Goal: Check status: Check status

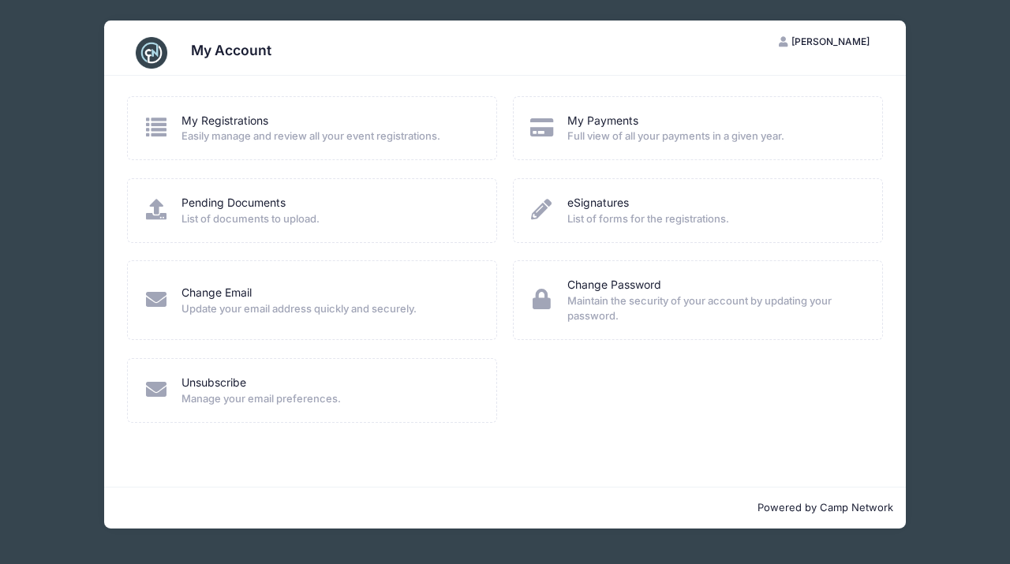
click at [269, 217] on span "List of documents to upload." at bounding box center [329, 220] width 294 height 16
click at [244, 201] on link "Pending Documents" at bounding box center [234, 203] width 104 height 17
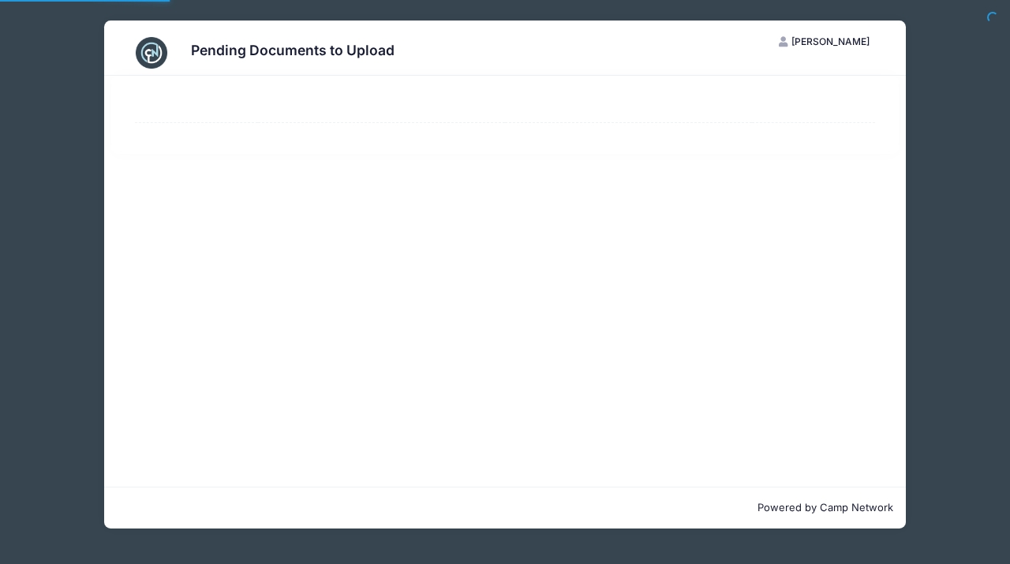
select select "50"
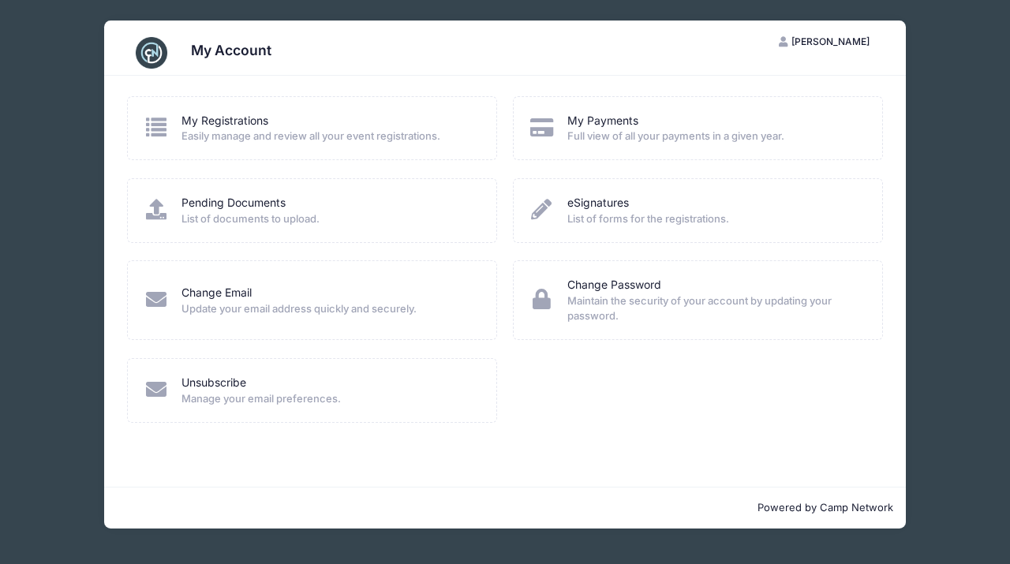
click at [250, 134] on span "Easily manage and review all your event registrations." at bounding box center [329, 137] width 294 height 16
click at [249, 122] on link "My Registrations" at bounding box center [225, 121] width 87 height 17
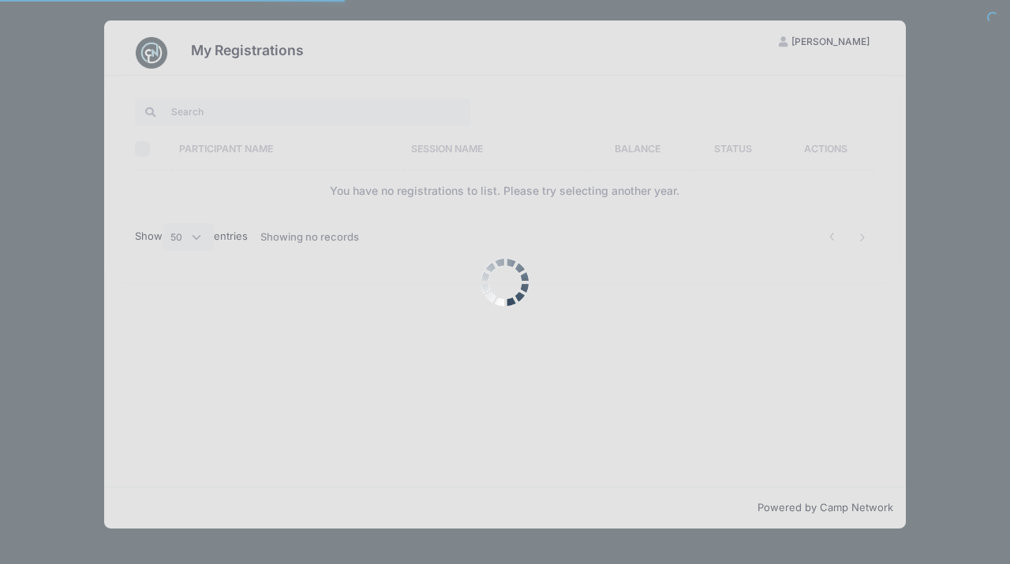
select select "50"
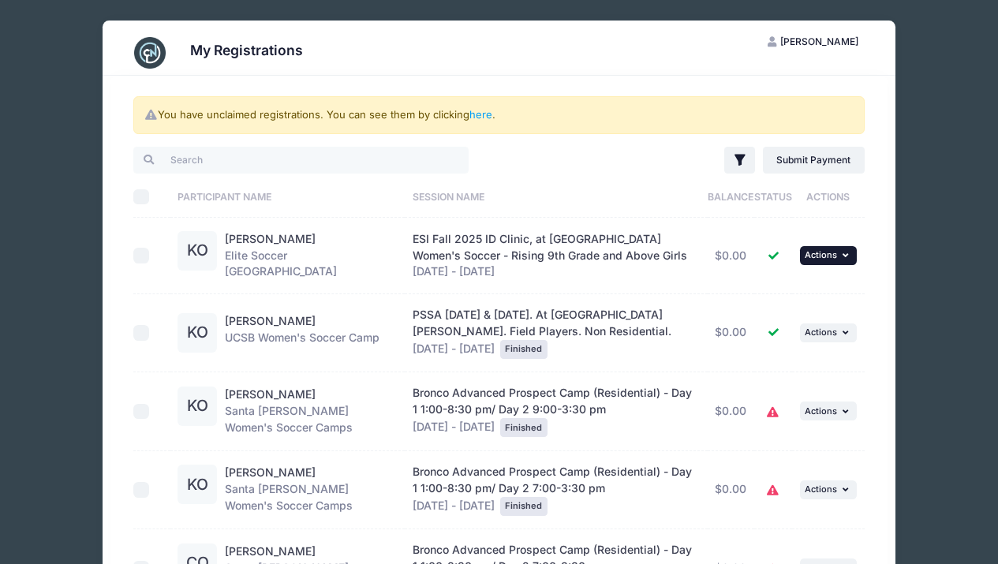
click at [847, 253] on icon "button" at bounding box center [847, 255] width 9 height 9
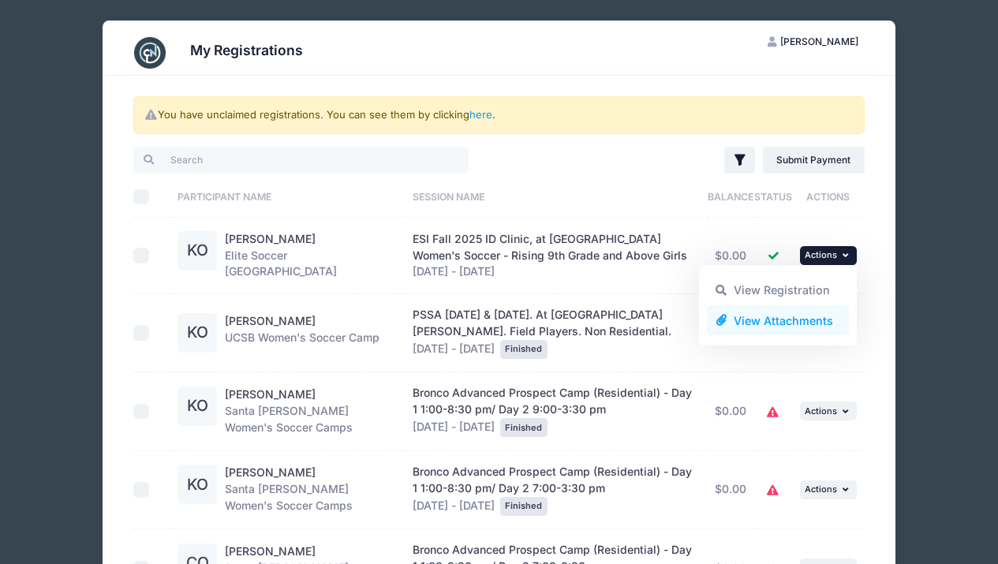
click at [813, 320] on link "View Attachments" at bounding box center [778, 320] width 143 height 30
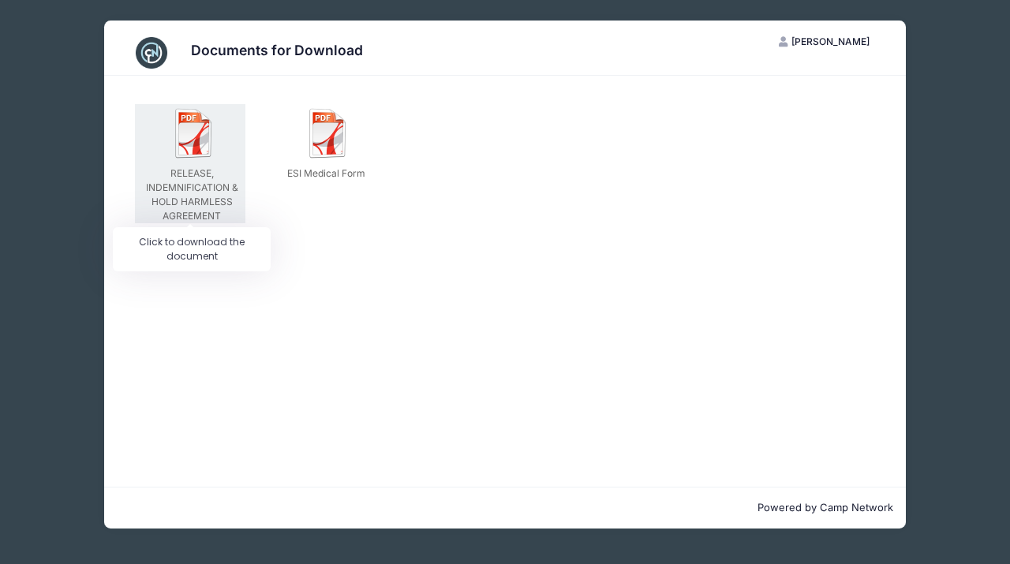
click at [179, 166] on div "RELEASE, INDEMNIFICATION & HOLD HARMLESS AGREEMENT" at bounding box center [190, 163] width 111 height 119
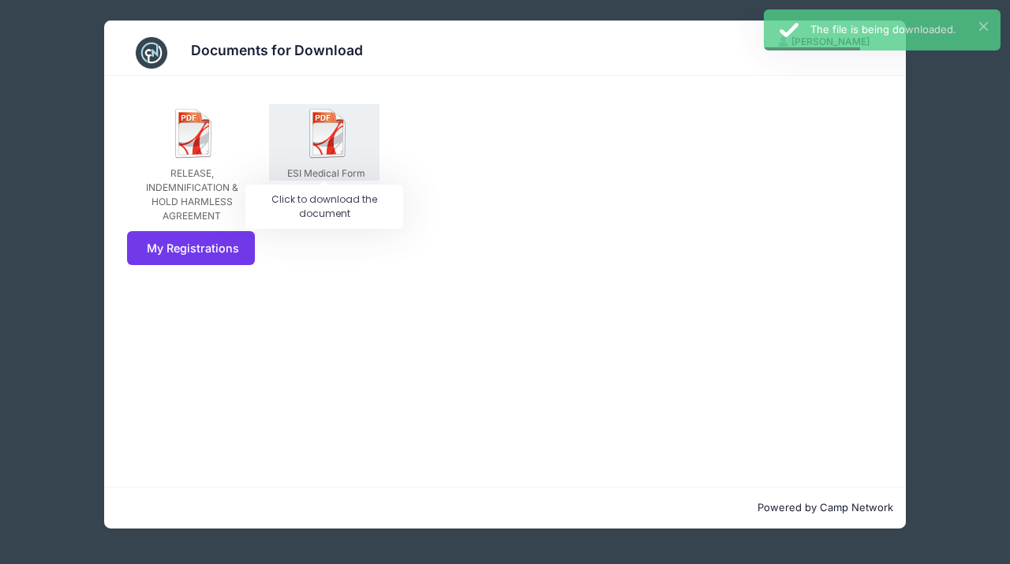
click at [331, 127] on img at bounding box center [328, 133] width 51 height 51
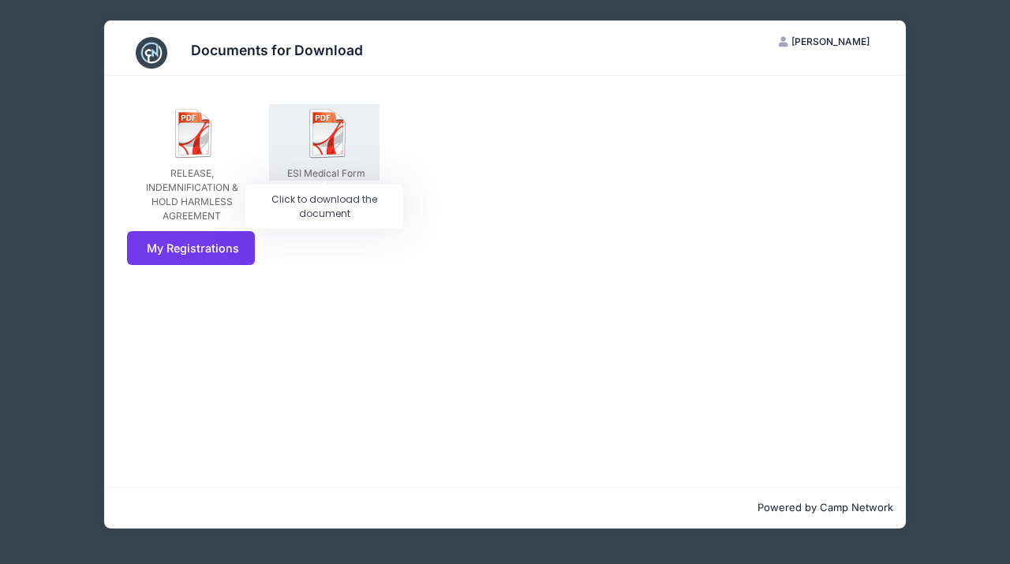
click at [330, 155] on img at bounding box center [328, 133] width 51 height 51
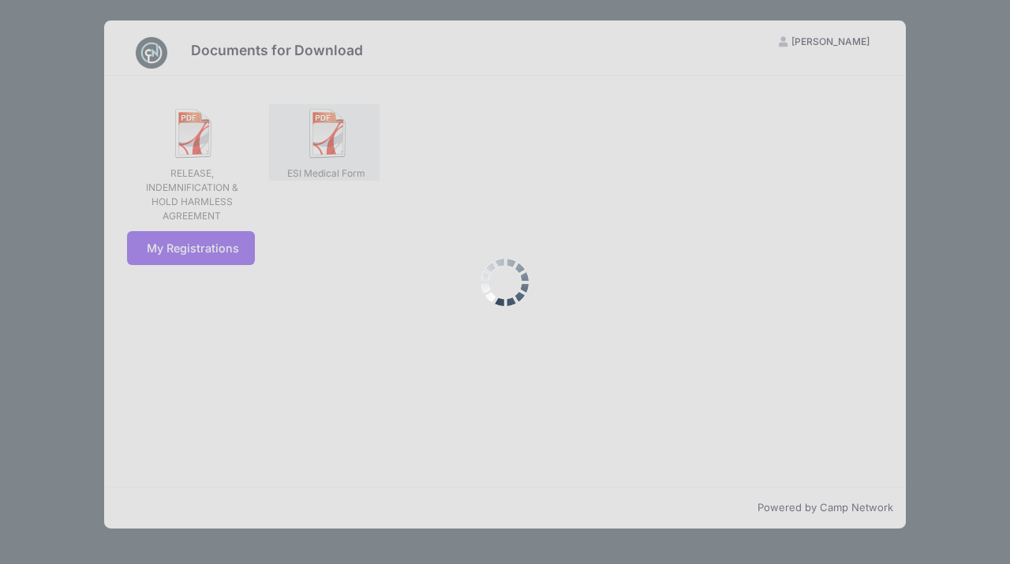
click at [330, 155] on div at bounding box center [505, 282] width 1010 height 564
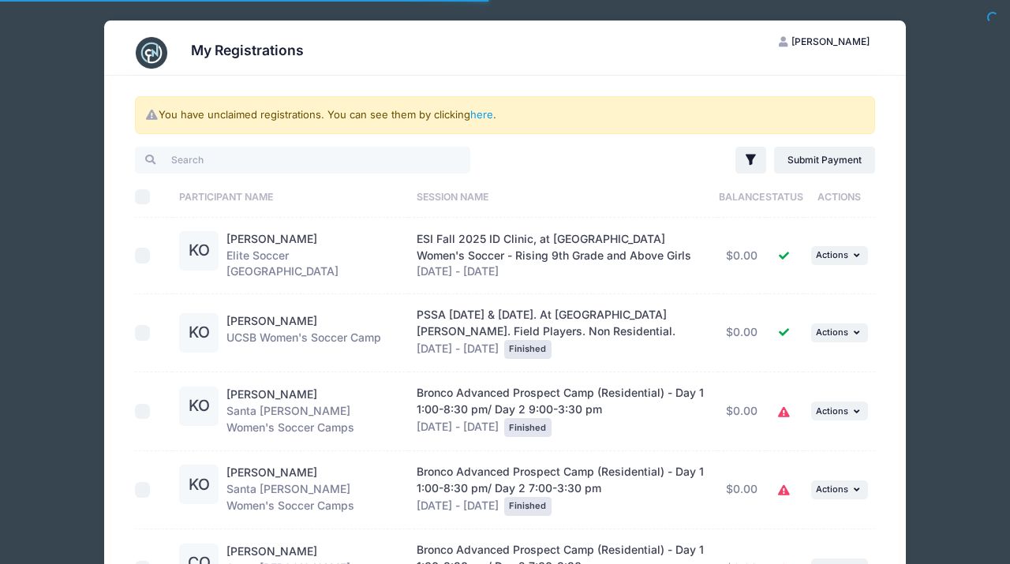
select select "50"
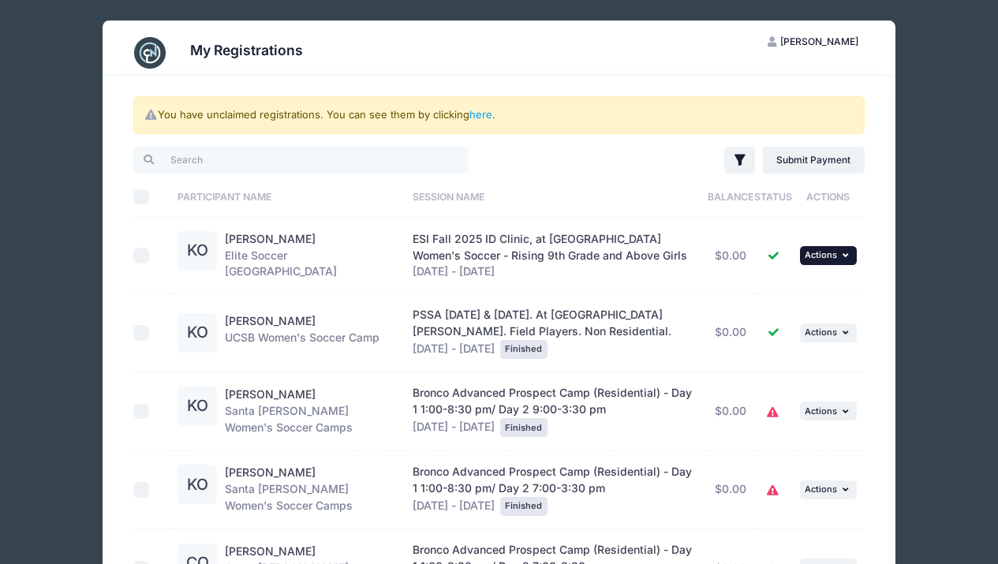
click at [819, 260] on span "Actions" at bounding box center [821, 254] width 32 height 11
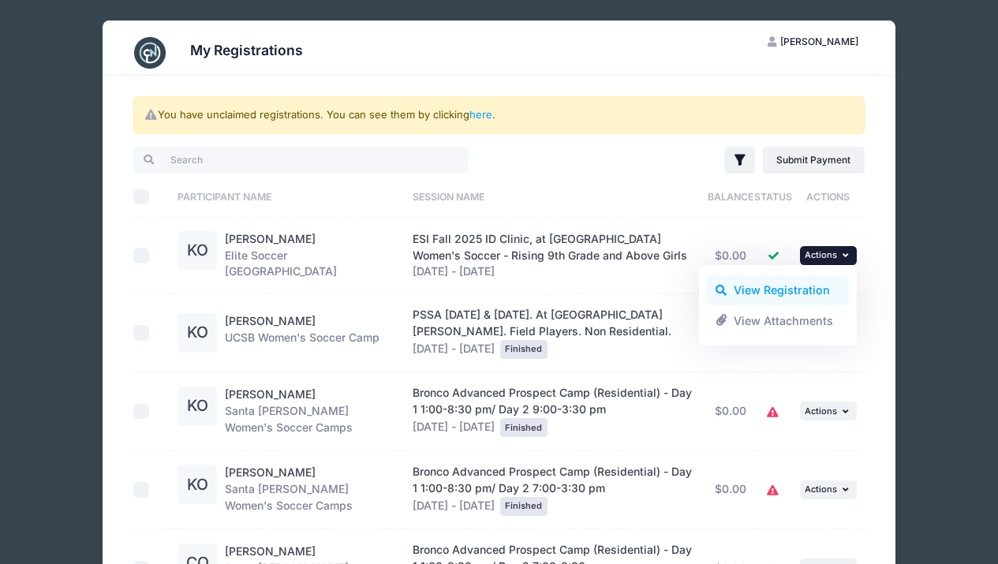
click at [799, 288] on link "View Registration" at bounding box center [778, 290] width 143 height 30
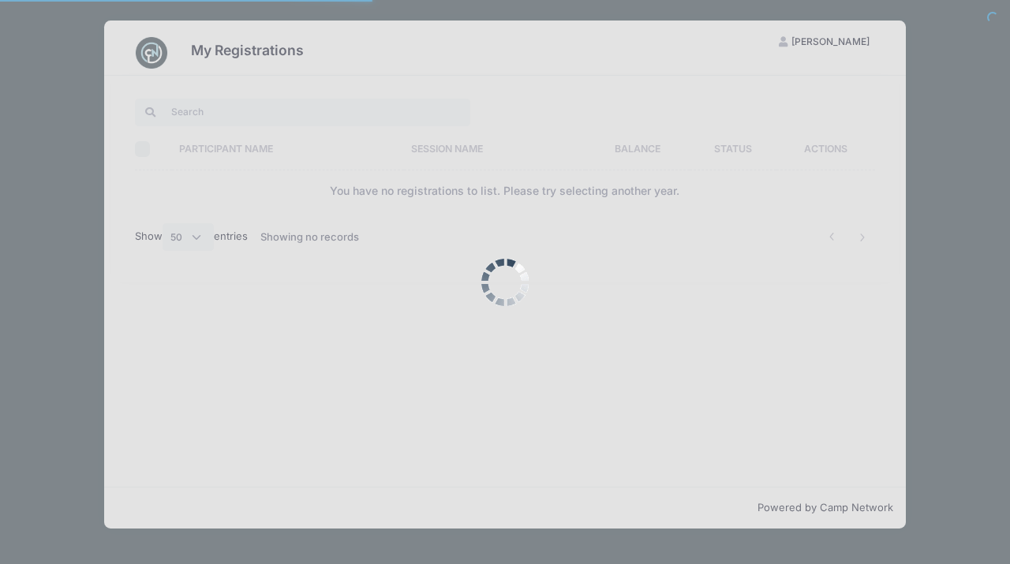
select select "50"
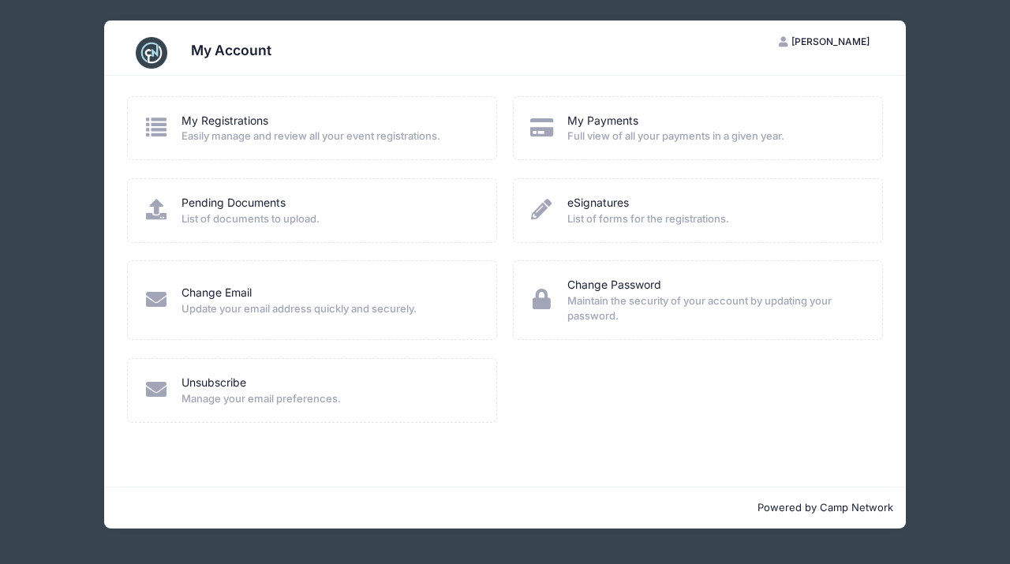
click at [231, 213] on span "List of documents to upload." at bounding box center [329, 220] width 294 height 16
click at [158, 208] on icon at bounding box center [156, 209] width 26 height 21
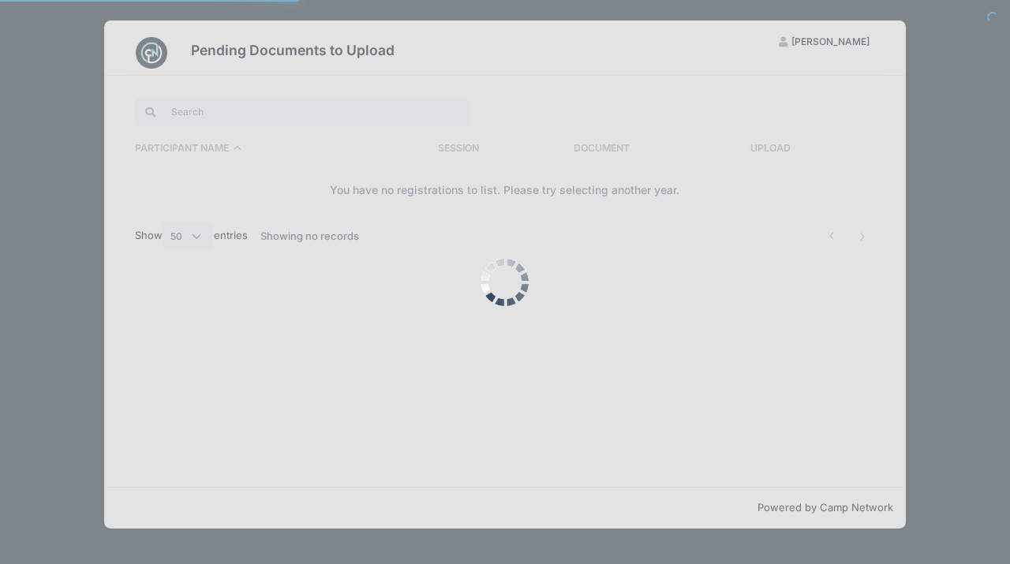
select select "50"
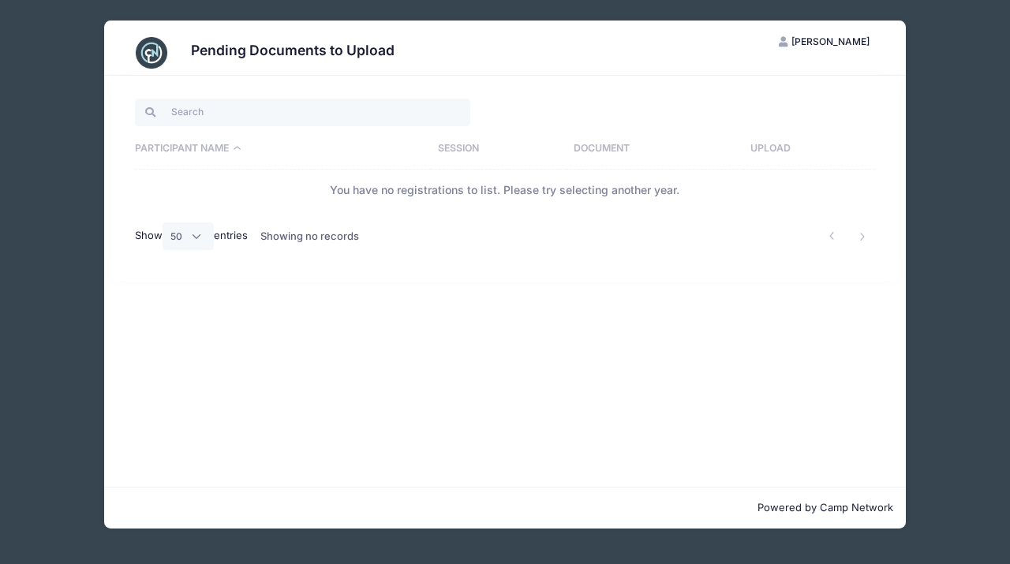
click at [246, 144] on th "Participant Name" at bounding box center [283, 149] width 296 height 41
click at [260, 111] on input "search" at bounding box center [302, 112] width 335 height 27
type input "kaelin"
click at [241, 151] on th "Participant Name" at bounding box center [283, 149] width 296 height 41
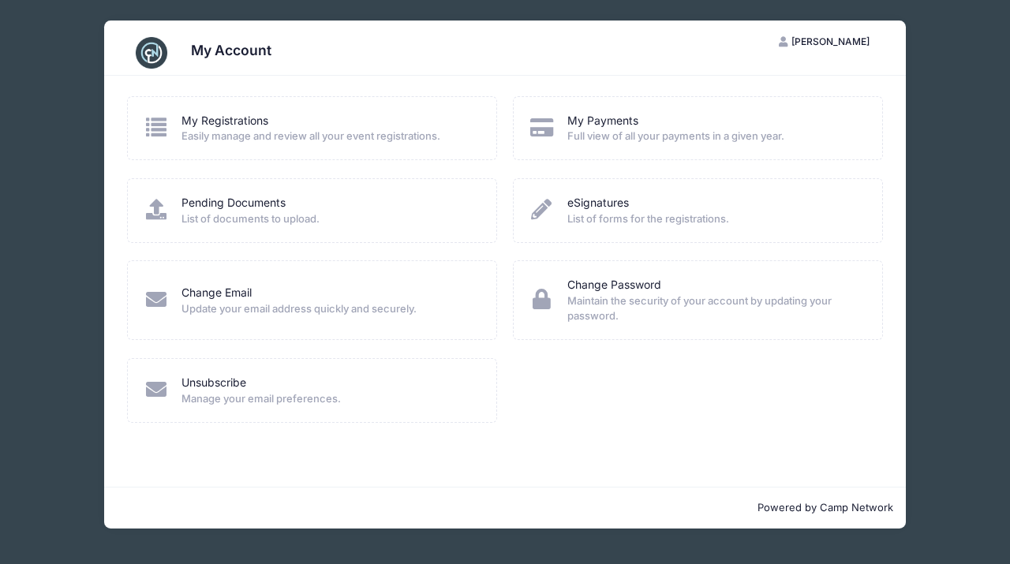
click at [297, 129] on span "Easily manage and review all your event registrations." at bounding box center [329, 137] width 294 height 16
click at [219, 115] on link "My Registrations" at bounding box center [225, 121] width 87 height 17
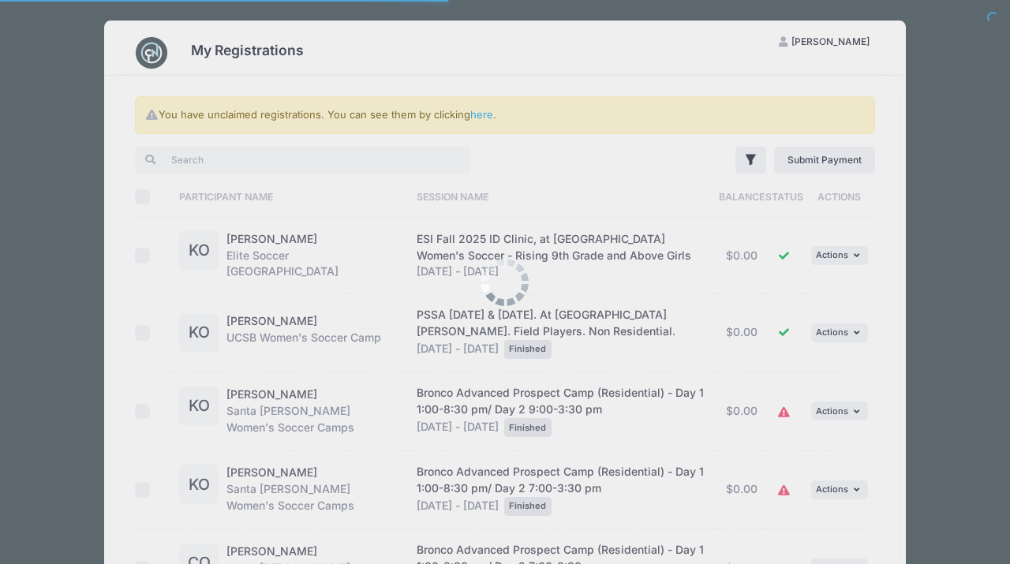
select select "50"
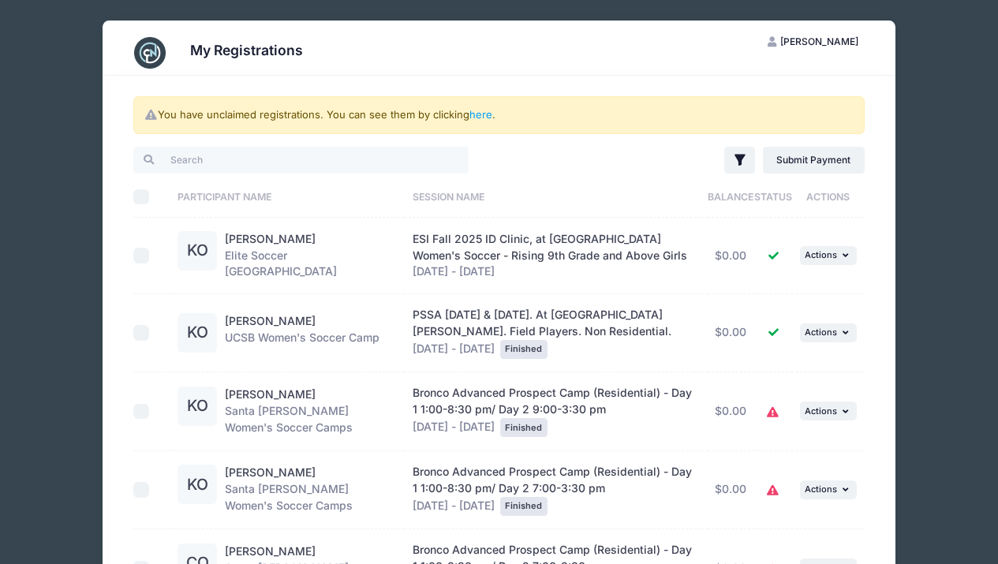
click at [200, 260] on div "KO" at bounding box center [197, 250] width 39 height 39
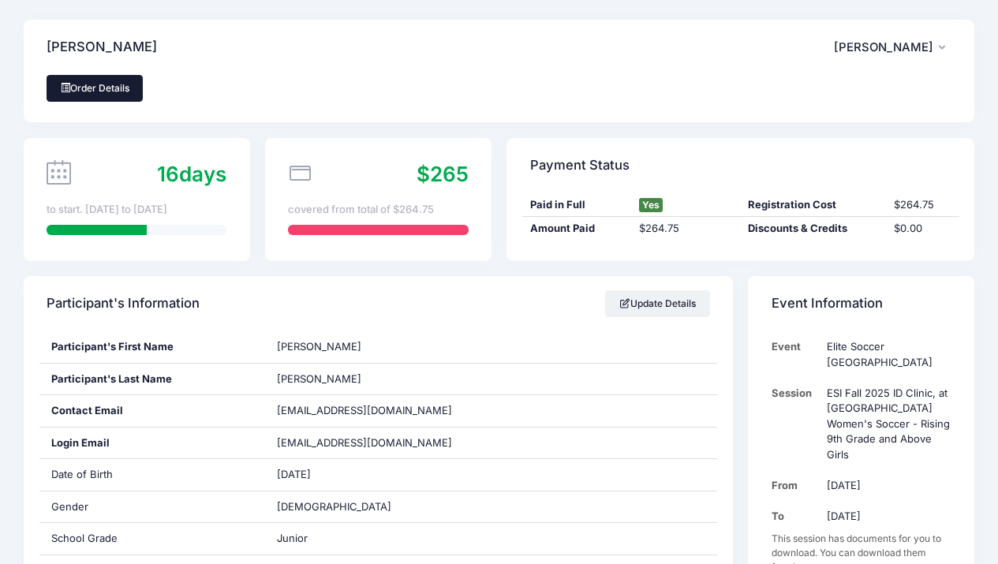
click at [108, 88] on link "Order Details" at bounding box center [95, 88] width 96 height 27
